Goal: Task Accomplishment & Management: Use online tool/utility

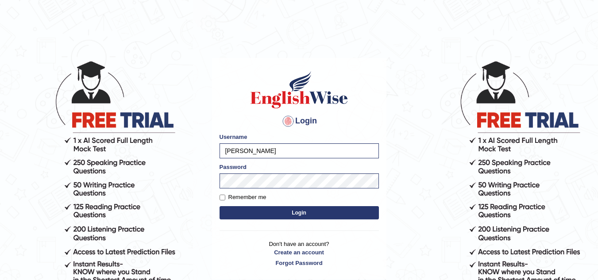
click at [312, 214] on button "Login" at bounding box center [299, 212] width 159 height 13
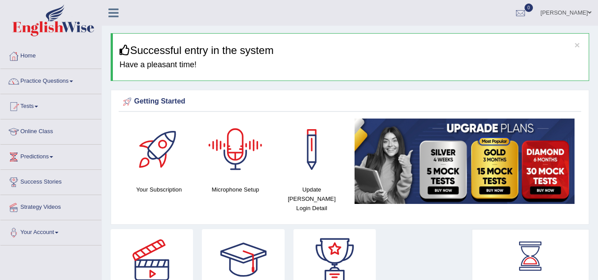
click at [241, 173] on div at bounding box center [236, 150] width 62 height 62
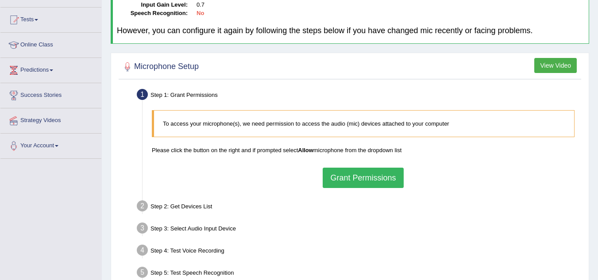
scroll to position [89, 0]
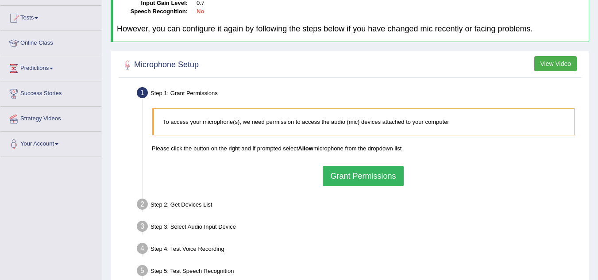
click at [375, 178] on button "Grant Permissions" at bounding box center [363, 176] width 81 height 20
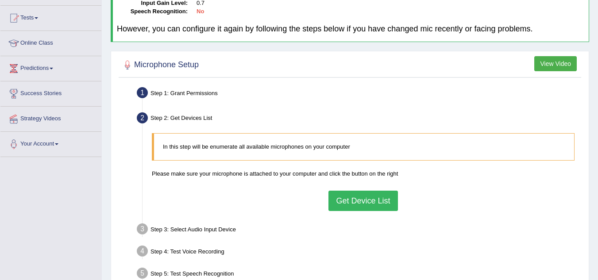
click at [367, 207] on button "Get Device List" at bounding box center [363, 201] width 69 height 20
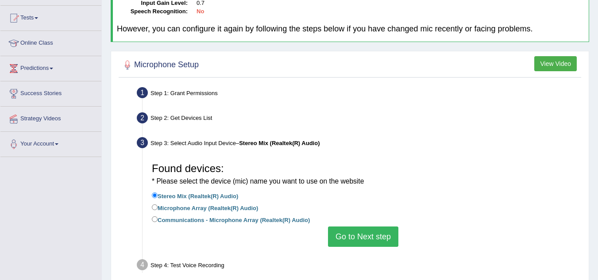
click at [296, 218] on label "Communications - Microphone Array (Realtek(R) Audio)" at bounding box center [231, 220] width 158 height 10
click at [158, 218] on input "Communications - Microphone Array (Realtek(R) Audio)" at bounding box center [155, 220] width 6 height 6
radio input "true"
click at [152, 205] on input "Microphone Array (Realtek(R) Audio)" at bounding box center [155, 208] width 6 height 6
radio input "true"
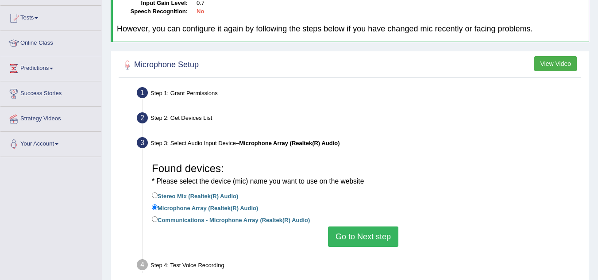
click at [152, 217] on input "Communications - Microphone Array (Realtek(R) Audio)" at bounding box center [155, 220] width 6 height 6
radio input "true"
click at [152, 205] on input "Microphone Array (Realtek(R) Audio)" at bounding box center [155, 208] width 6 height 6
radio input "true"
click at [152, 193] on input "Stereo Mix (Realtek(R) Audio)" at bounding box center [155, 196] width 6 height 6
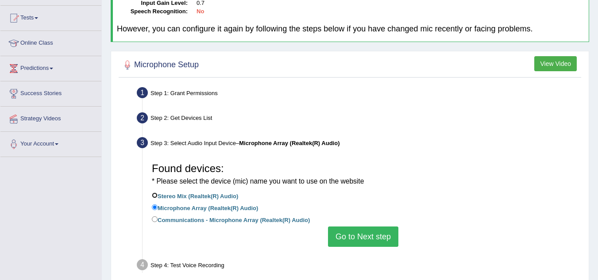
radio input "true"
click at [152, 205] on input "Microphone Array (Realtek(R) Audio)" at bounding box center [155, 208] width 6 height 6
radio input "true"
click at [152, 217] on input "Communications - Microphone Array (Realtek(R) Audio)" at bounding box center [155, 220] width 6 height 6
radio input "true"
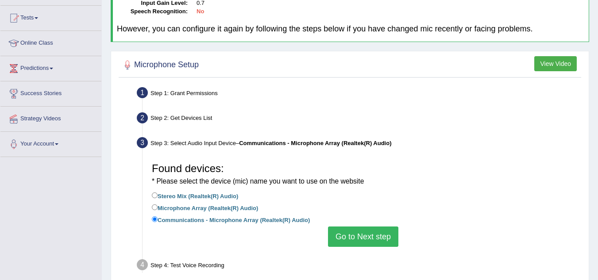
click at [367, 243] on button "Go to Next step" at bounding box center [363, 237] width 70 height 20
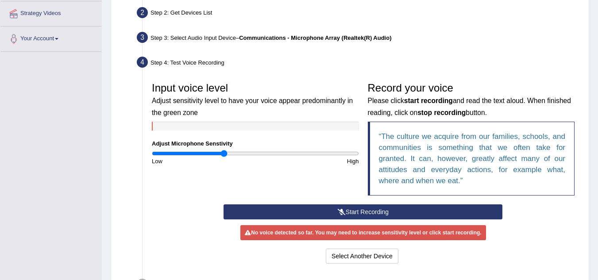
scroll to position [195, 0]
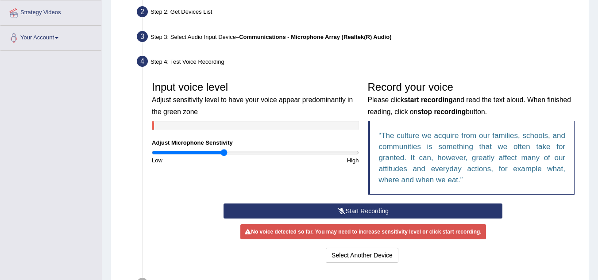
click at [358, 210] on button "Start Recording" at bounding box center [363, 211] width 279 height 15
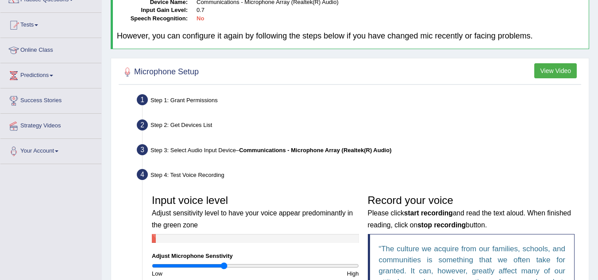
scroll to position [53, 0]
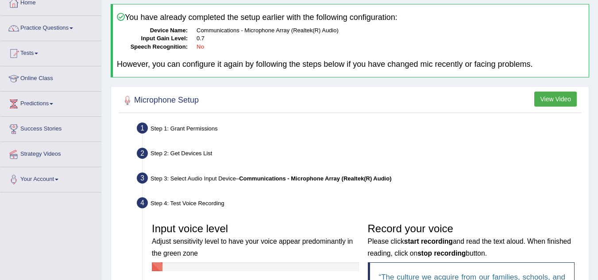
click at [556, 95] on button "View Video" at bounding box center [556, 99] width 43 height 15
click at [556, 95] on body "Toggle navigation Home Practice Questions Speaking Practice Read Aloud Repeat S…" at bounding box center [299, 87] width 598 height 280
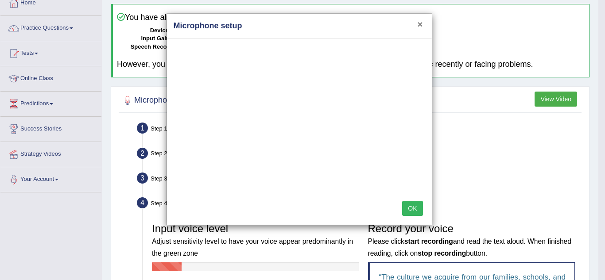
click at [421, 23] on button "×" at bounding box center [419, 23] width 5 height 9
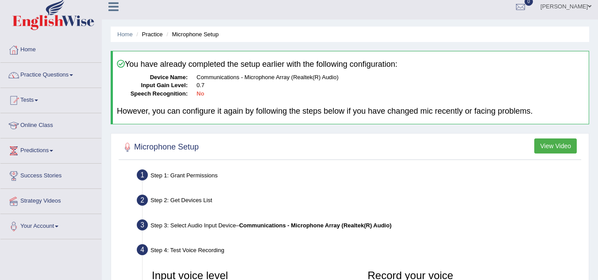
scroll to position [0, 0]
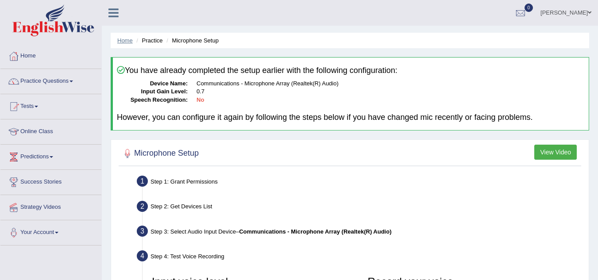
click at [123, 40] on link "Home" at bounding box center [125, 40] width 16 height 7
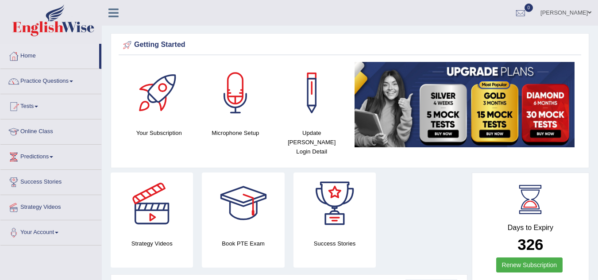
click at [237, 80] on div at bounding box center [236, 93] width 62 height 62
drag, startPoint x: 0, startPoint y: 0, endPoint x: 237, endPoint y: 80, distance: 250.6
click at [237, 80] on div at bounding box center [236, 93] width 62 height 62
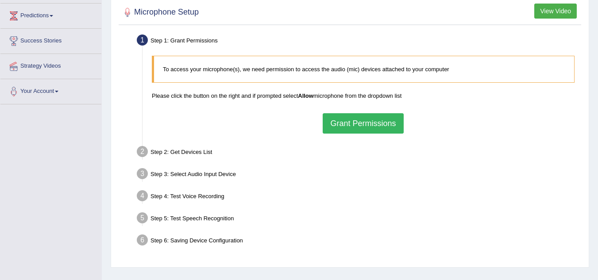
scroll to position [142, 0]
click at [353, 127] on button "Grant Permissions" at bounding box center [363, 123] width 81 height 20
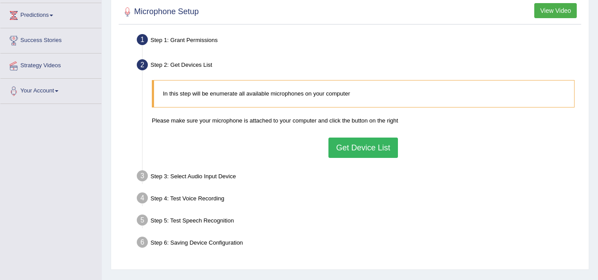
click at [353, 127] on div "In this step will be enumerate all available microphones on your computer Pleas…" at bounding box center [364, 119] width 432 height 86
click at [373, 147] on button "Get Device List" at bounding box center [363, 148] width 69 height 20
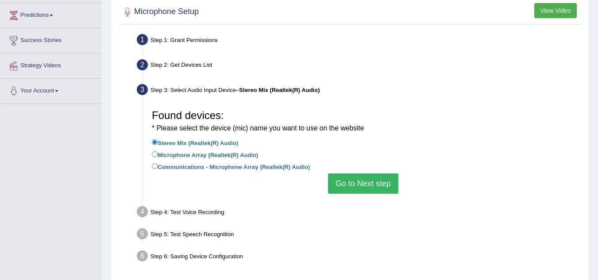
click at [347, 183] on button "Go to Next step" at bounding box center [363, 184] width 70 height 20
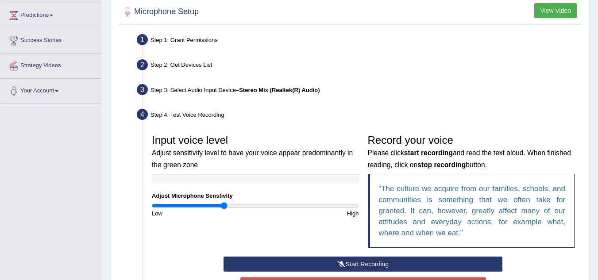
click at [355, 260] on button "Start Recording" at bounding box center [363, 264] width 279 height 15
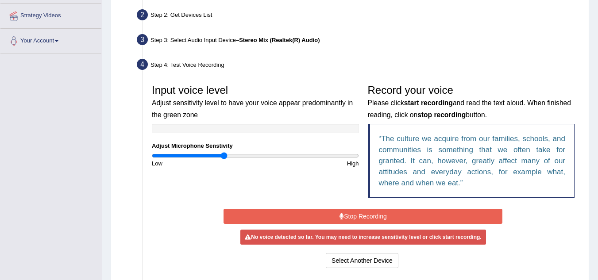
scroll to position [195, 0]
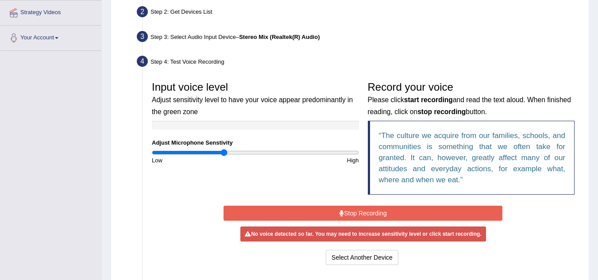
click at [279, 158] on div "High" at bounding box center [310, 160] width 108 height 8
type input "1.22"
click at [277, 156] on input "range" at bounding box center [255, 152] width 207 height 7
click at [334, 217] on button "Stop Recording" at bounding box center [363, 213] width 279 height 15
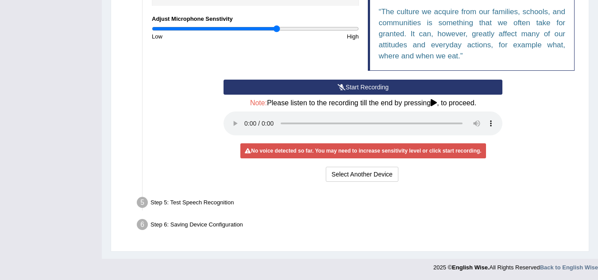
scroll to position [320, 0]
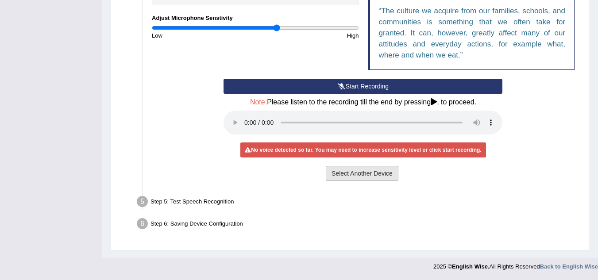
click at [367, 173] on button "Select Another Device" at bounding box center [362, 173] width 73 height 15
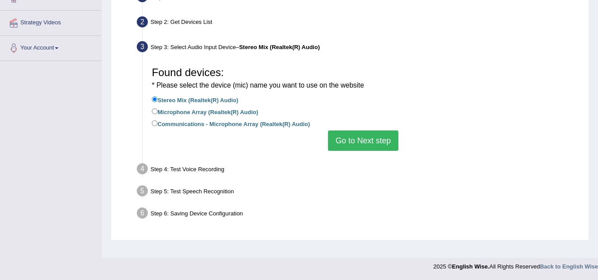
scroll to position [185, 0]
click at [254, 110] on label "Microphone Array (Realtek(R) Audio)" at bounding box center [205, 112] width 106 height 10
click at [158, 110] on input "Microphone Array (Realtek(R) Audio)" at bounding box center [155, 112] width 6 height 6
radio input "true"
click at [354, 140] on button "Go to Next step" at bounding box center [363, 141] width 70 height 20
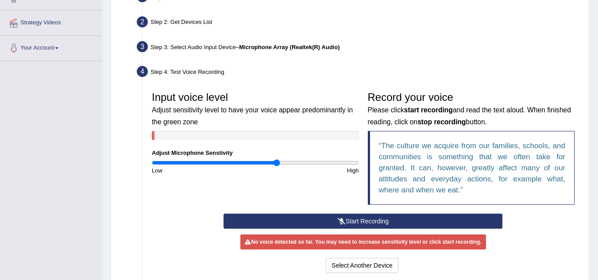
click at [383, 217] on button "Start Recording" at bounding box center [363, 221] width 279 height 15
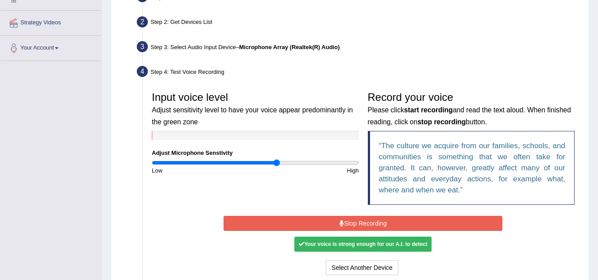
click at [379, 224] on button "Stop Recording" at bounding box center [363, 223] width 279 height 15
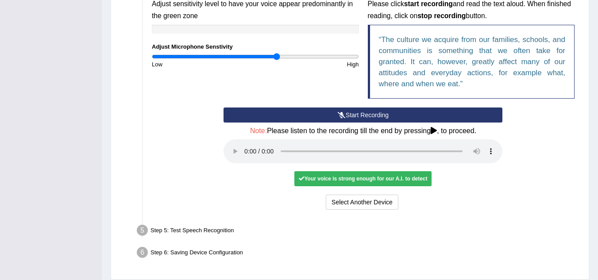
scroll to position [309, 0]
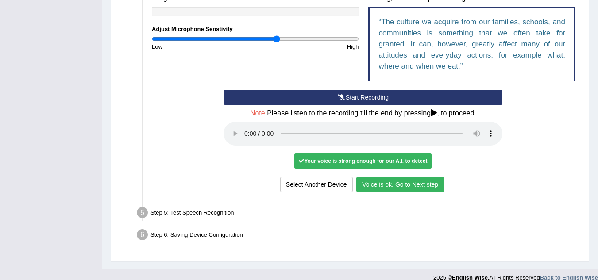
click at [397, 185] on button "Voice is ok. Go to Next step" at bounding box center [401, 184] width 88 height 15
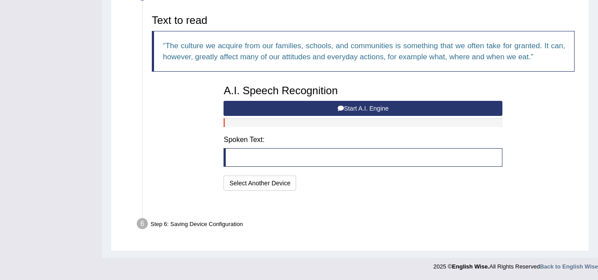
scroll to position [274, 0]
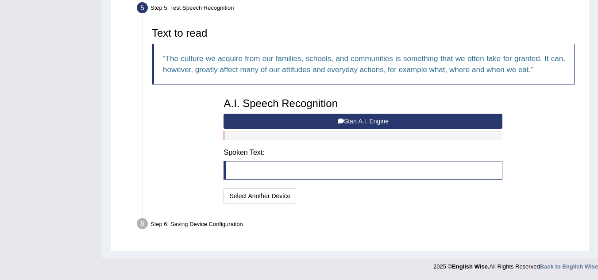
click at [381, 122] on button "Start A.I. Engine" at bounding box center [363, 121] width 279 height 15
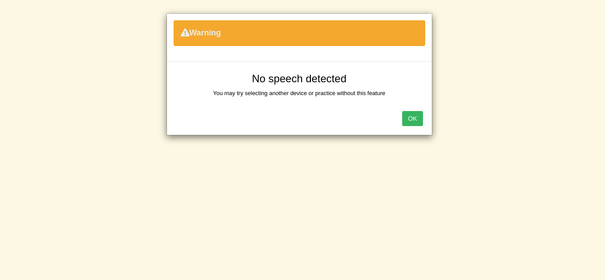
click at [409, 120] on button "OK" at bounding box center [412, 118] width 20 height 15
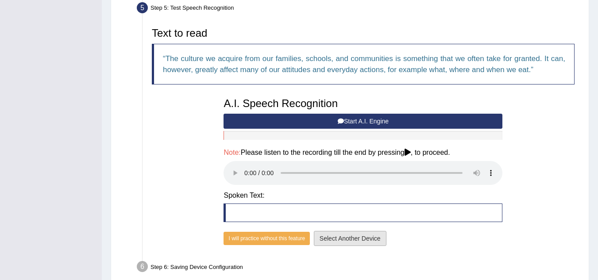
click at [338, 241] on button "Select Another Device" at bounding box center [350, 238] width 73 height 15
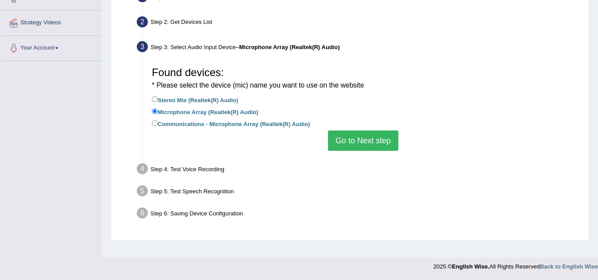
scroll to position [185, 0]
click at [275, 124] on label "Communications - Microphone Array (Realtek(R) Audio)" at bounding box center [231, 124] width 158 height 10
click at [158, 124] on input "Communications - Microphone Array (Realtek(R) Audio)" at bounding box center [155, 123] width 6 height 6
radio input "true"
click at [365, 144] on button "Go to Next step" at bounding box center [363, 141] width 70 height 20
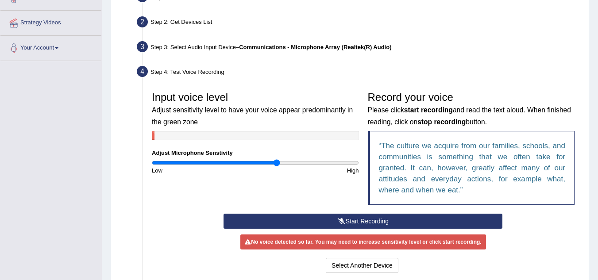
click at [342, 222] on icon at bounding box center [342, 221] width 8 height 6
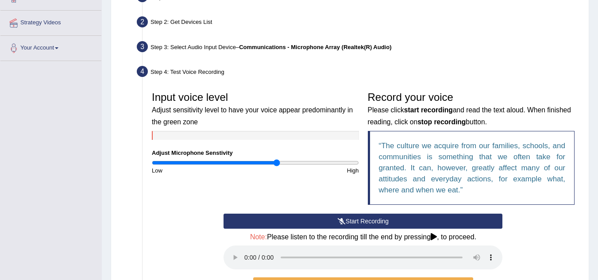
click at [357, 218] on button "Start Recording" at bounding box center [363, 221] width 279 height 15
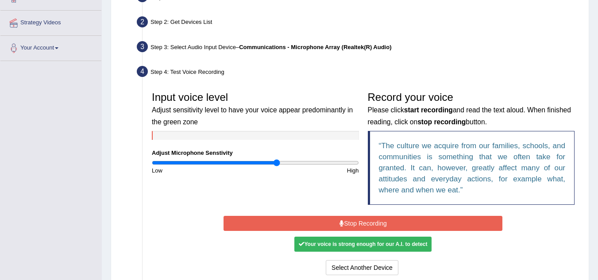
click at [361, 225] on button "Stop Recording" at bounding box center [363, 223] width 279 height 15
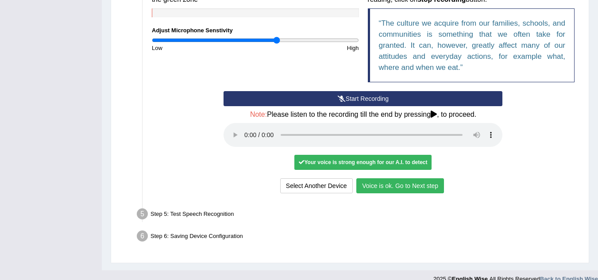
scroll to position [309, 0]
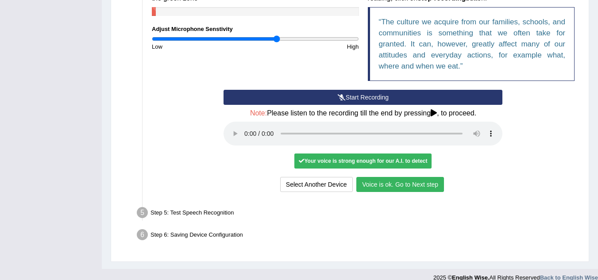
click at [408, 183] on button "Voice is ok. Go to Next step" at bounding box center [401, 184] width 88 height 15
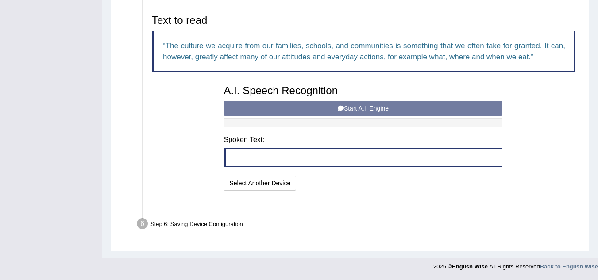
scroll to position [274, 0]
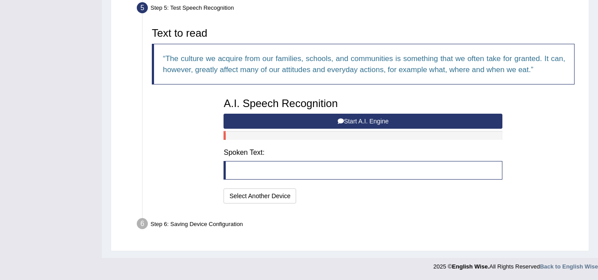
click at [380, 127] on button "Start A.I. Engine" at bounding box center [363, 121] width 279 height 15
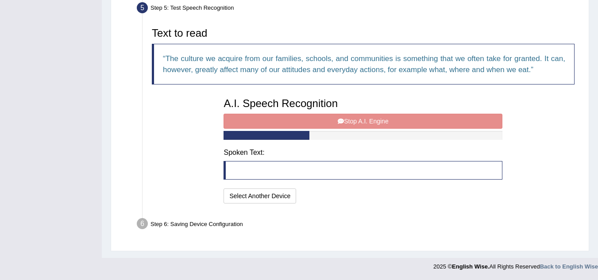
click at [380, 120] on div "A.I. Speech Recognition Start A.I. Engine Stop A.I. Engine Note: Please listen …" at bounding box center [363, 149] width 288 height 113
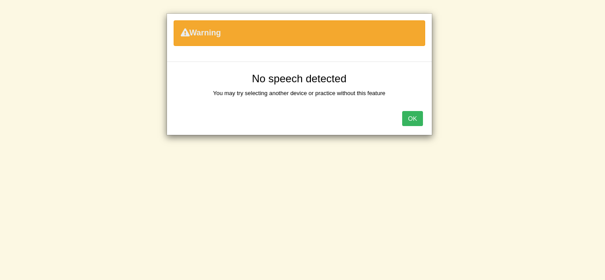
click at [405, 117] on button "OK" at bounding box center [412, 118] width 20 height 15
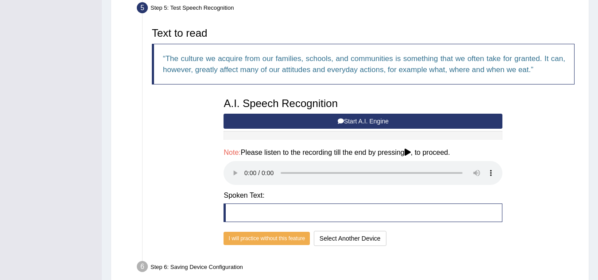
click at [325, 122] on button "Start A.I. Engine" at bounding box center [363, 121] width 279 height 15
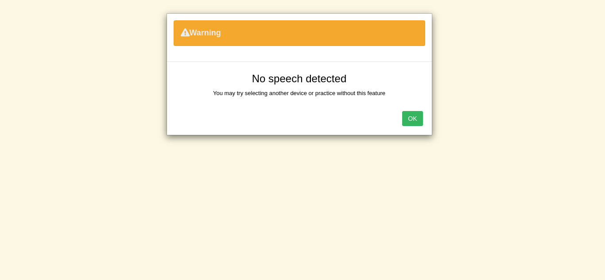
click at [412, 114] on button "OK" at bounding box center [412, 118] width 20 height 15
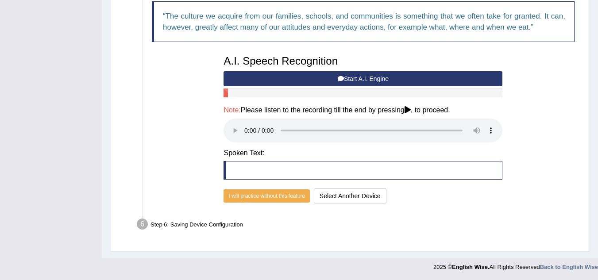
scroll to position [317, 0]
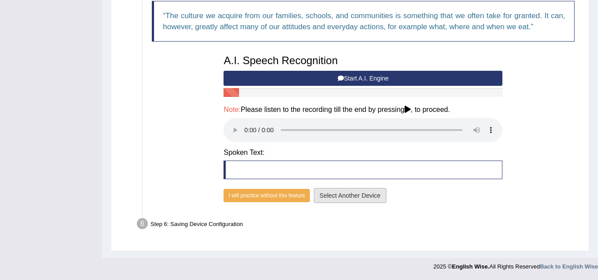
click at [331, 198] on button "Select Another Device" at bounding box center [350, 195] width 73 height 15
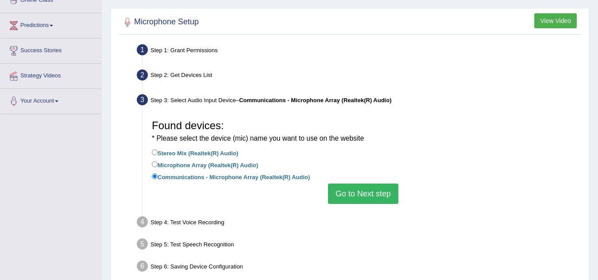
scroll to position [114, 0]
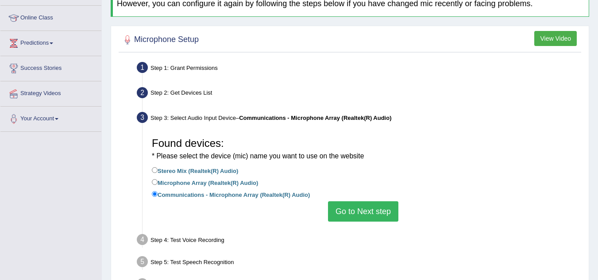
click at [221, 171] on label "Stereo Mix (Realtek(R) Audio)" at bounding box center [195, 171] width 86 height 10
click at [158, 171] on input "Stereo Mix (Realtek(R) Audio)" at bounding box center [155, 170] width 6 height 6
radio input "true"
click at [353, 210] on button "Go to Next step" at bounding box center [363, 212] width 70 height 20
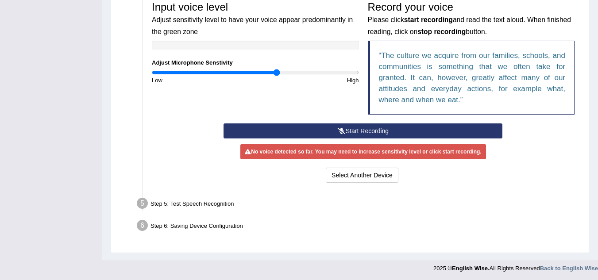
scroll to position [277, 0]
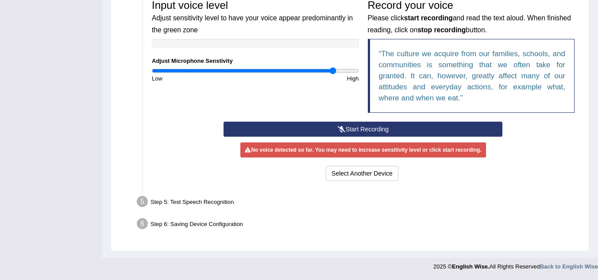
click at [333, 72] on input "range" at bounding box center [255, 70] width 207 height 7
click at [343, 125] on button "Start Recording" at bounding box center [363, 129] width 279 height 15
click at [343, 125] on div "Start Recording Stop Recording Note: Please listen to the recording till the en…" at bounding box center [363, 153] width 288 height 62
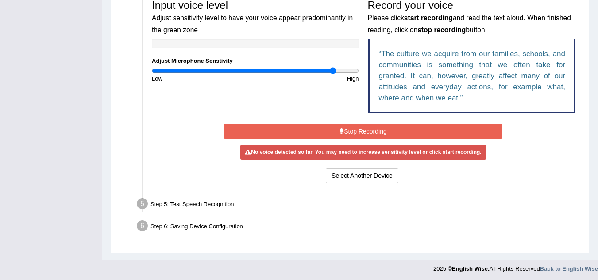
click at [342, 133] on icon at bounding box center [342, 131] width 4 height 6
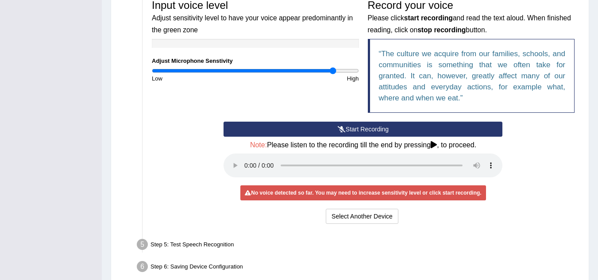
click at [342, 133] on button "Start Recording" at bounding box center [363, 129] width 279 height 15
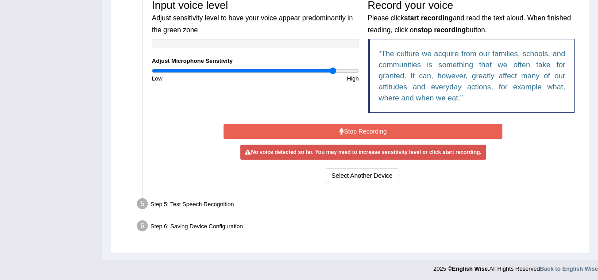
click at [342, 133] on icon at bounding box center [342, 131] width 4 height 6
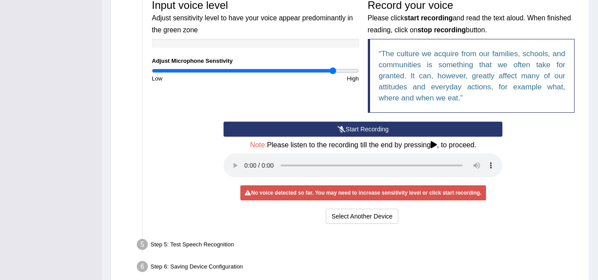
click at [171, 75] on div "Low" at bounding box center [202, 78] width 108 height 8
type input "0.24"
click at [177, 71] on input "range" at bounding box center [255, 70] width 207 height 7
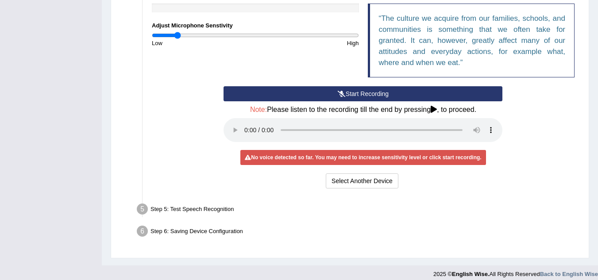
scroll to position [320, 0]
